Goal: Book appointment/travel/reservation

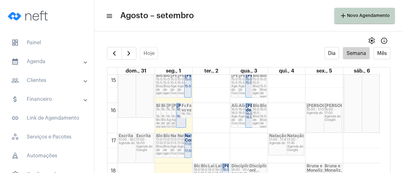
scroll to position [465, 0]
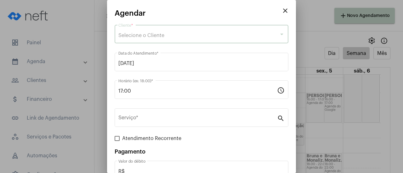
click at [149, 34] on span "Selecione o Cliente" at bounding box center [141, 35] width 46 height 5
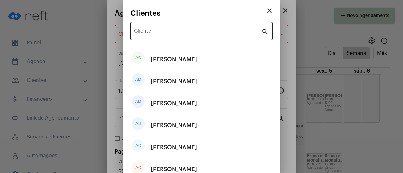
click at [147, 31] on div "Cliente" at bounding box center [197, 30] width 127 height 20
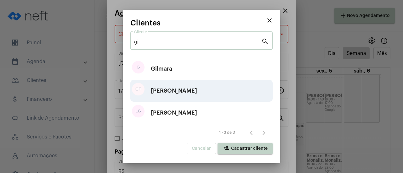
type input "gi"
click at [178, 90] on div "[PERSON_NAME]" at bounding box center [174, 91] width 46 height 19
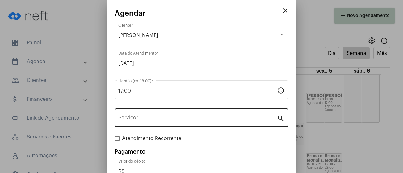
click at [155, 124] on div "Serviço *" at bounding box center [197, 117] width 159 height 20
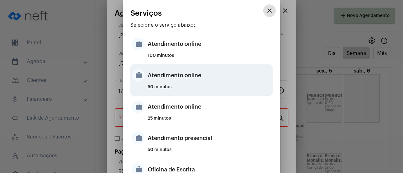
click at [178, 89] on div "50 minutos" at bounding box center [209, 89] width 123 height 9
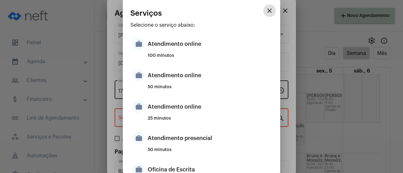
type input "Atendimento online"
type input "R$ 0"
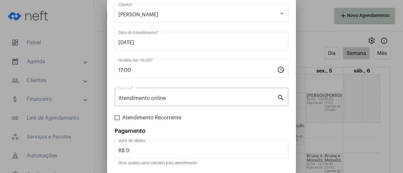
scroll to position [42, 0]
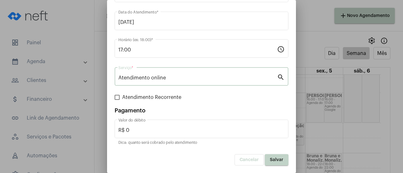
click at [271, 161] on span "Salvar" at bounding box center [277, 160] width 14 height 4
